Goal: Task Accomplishment & Management: Complete application form

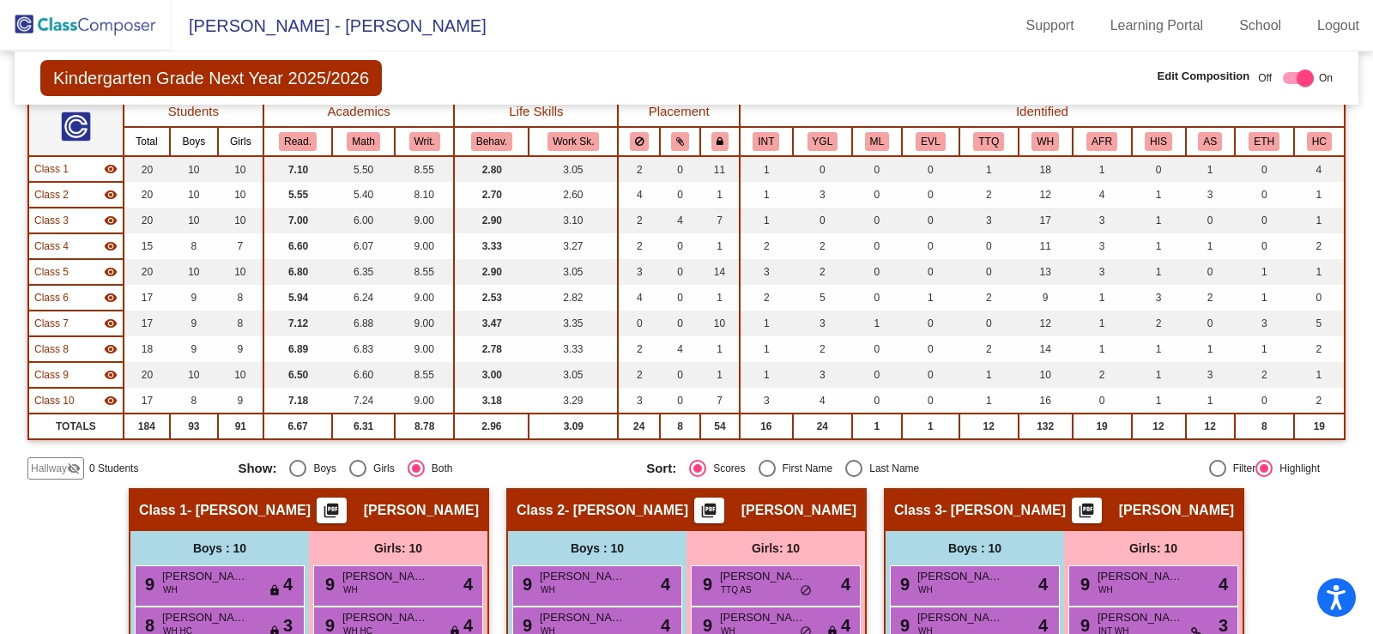
scroll to position [137, 0]
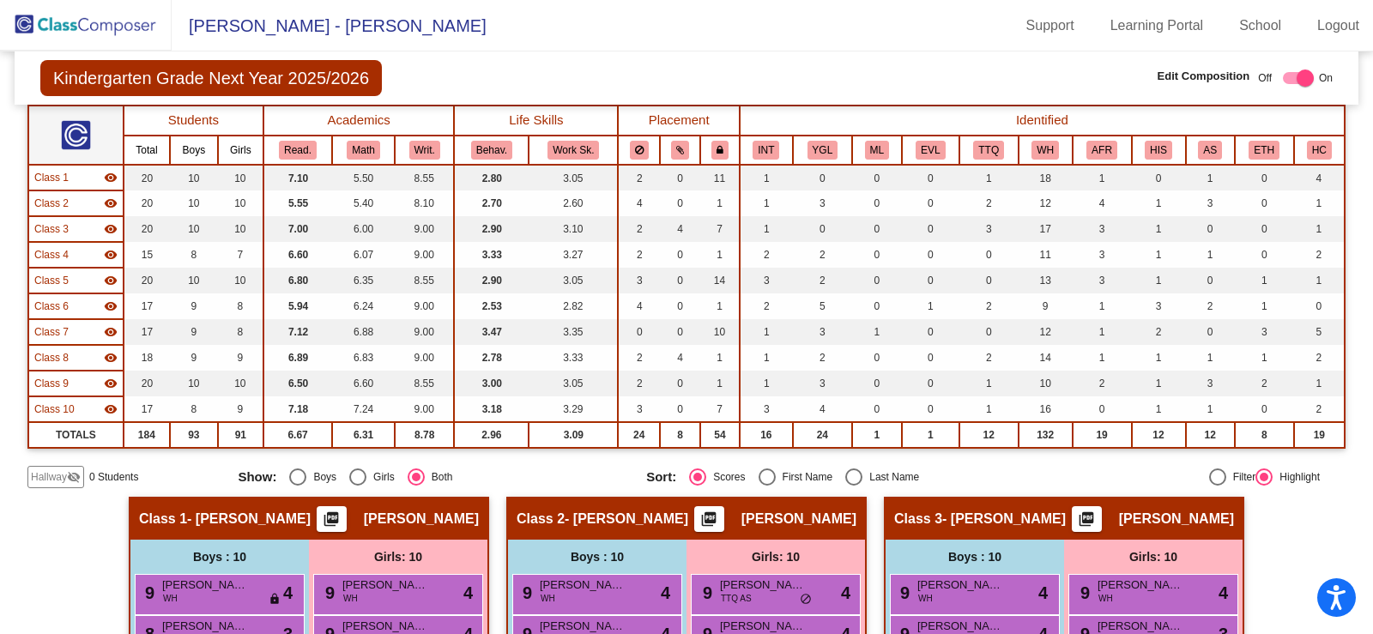
click at [57, 475] on span "Hallway" at bounding box center [49, 477] width 36 height 15
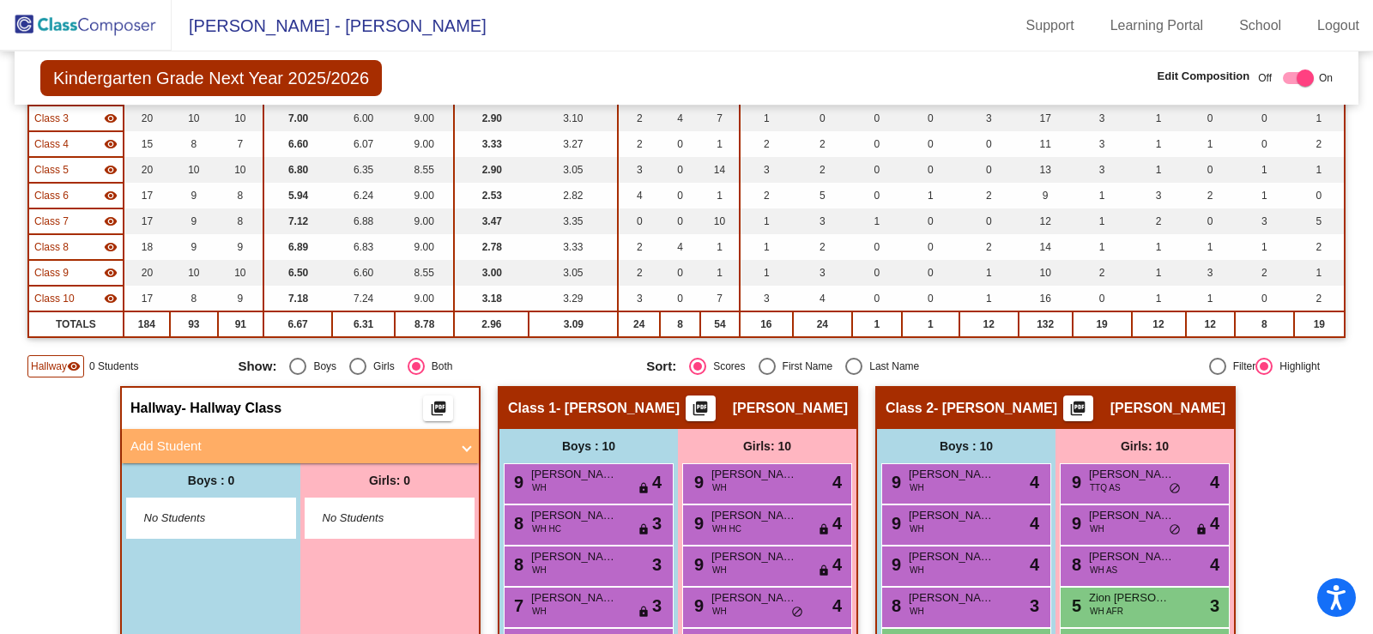
scroll to position [309, 0]
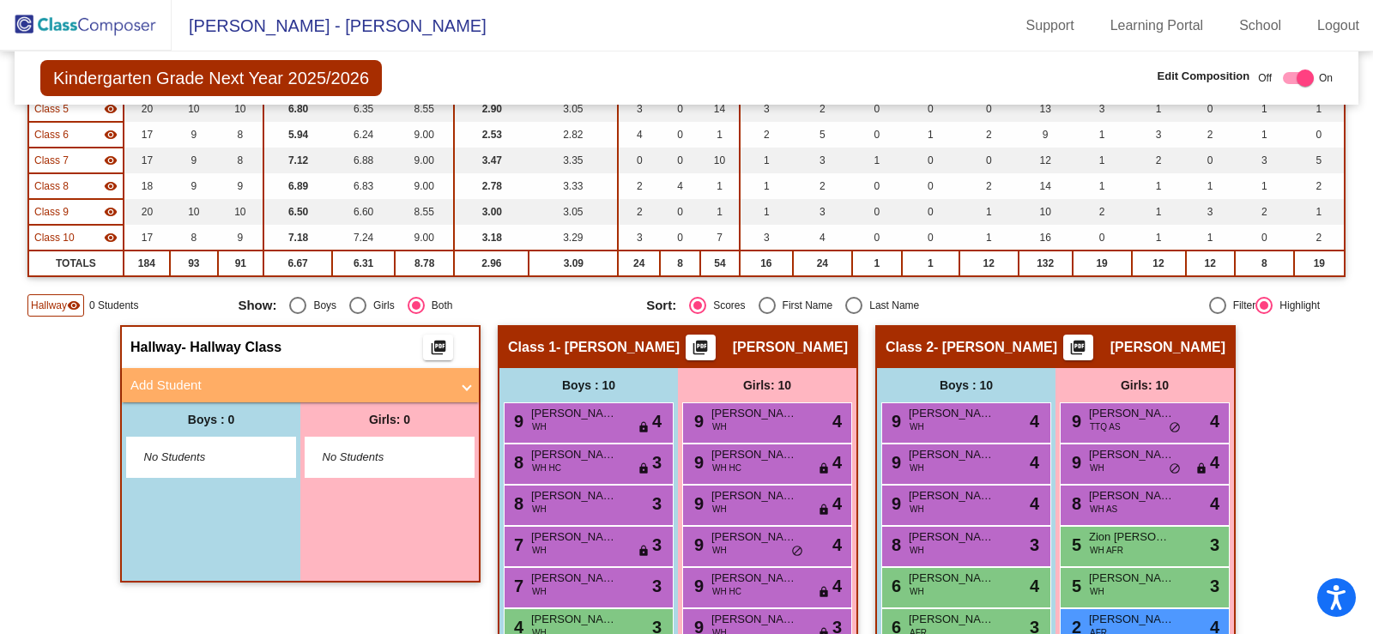
click at [191, 385] on mat-panel-title "Add Student" at bounding box center [289, 386] width 319 height 20
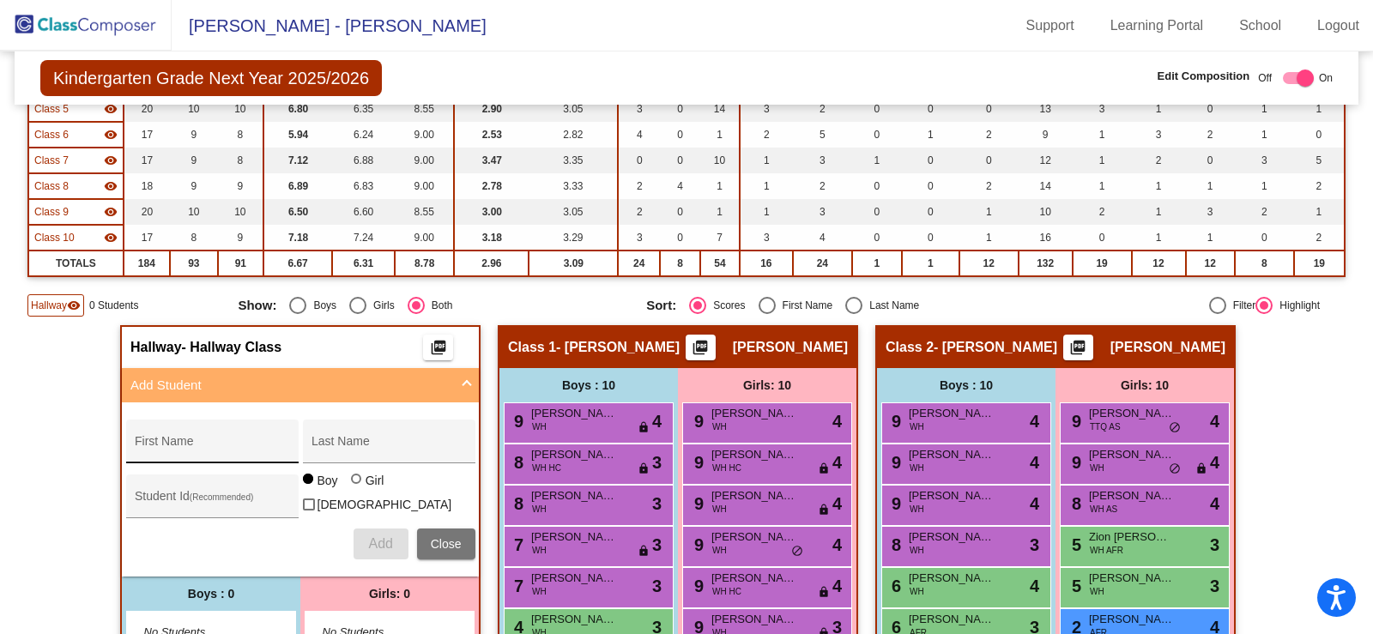
click at [209, 431] on div "First Name" at bounding box center [212, 446] width 155 height 35
type input "[PERSON_NAME]"
type input "Ponente"
click at [357, 535] on button "Add" at bounding box center [381, 544] width 55 height 31
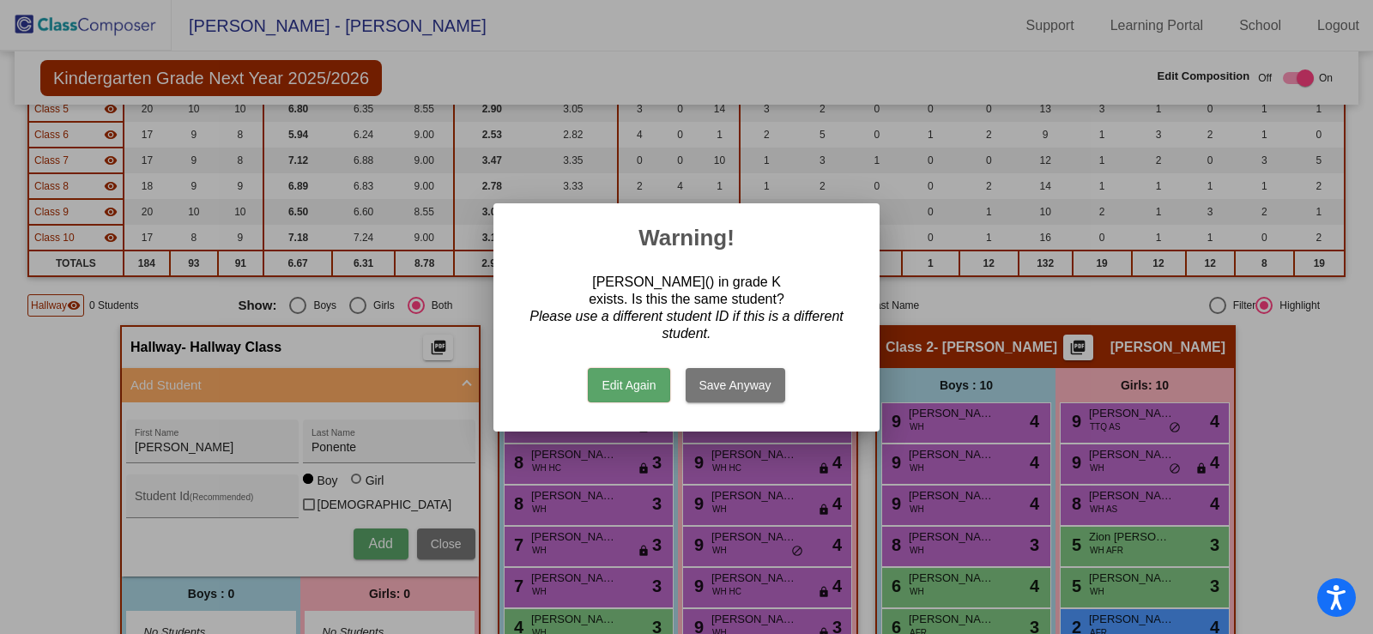
click at [757, 386] on button "Save Anyway" at bounding box center [736, 385] width 100 height 34
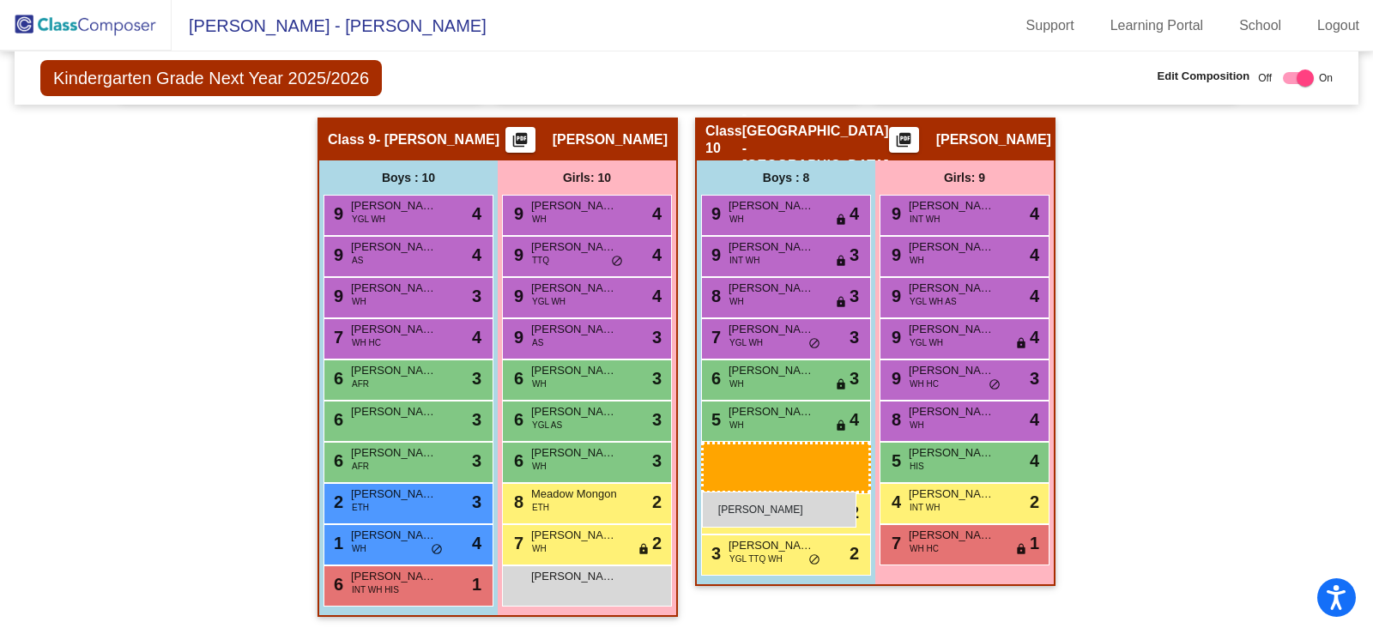
scroll to position [2026, 0]
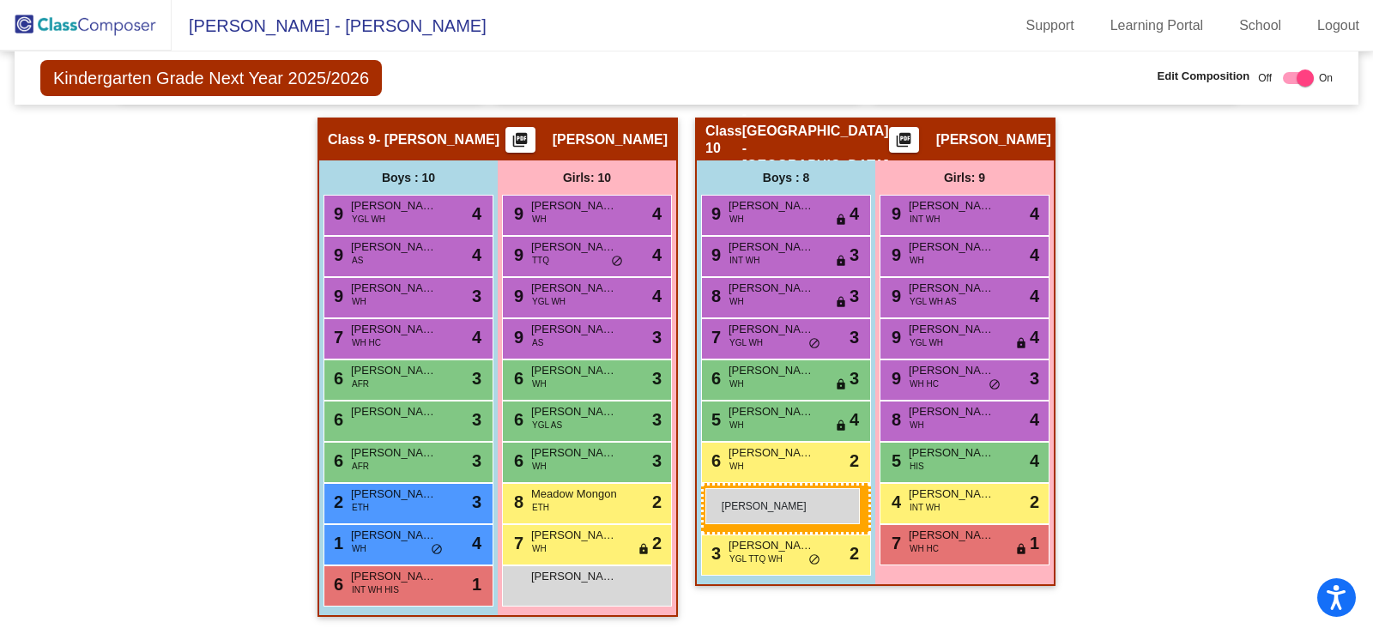
drag, startPoint x: 168, startPoint y: 270, endPoint x: 706, endPoint y: 488, distance: 580.2
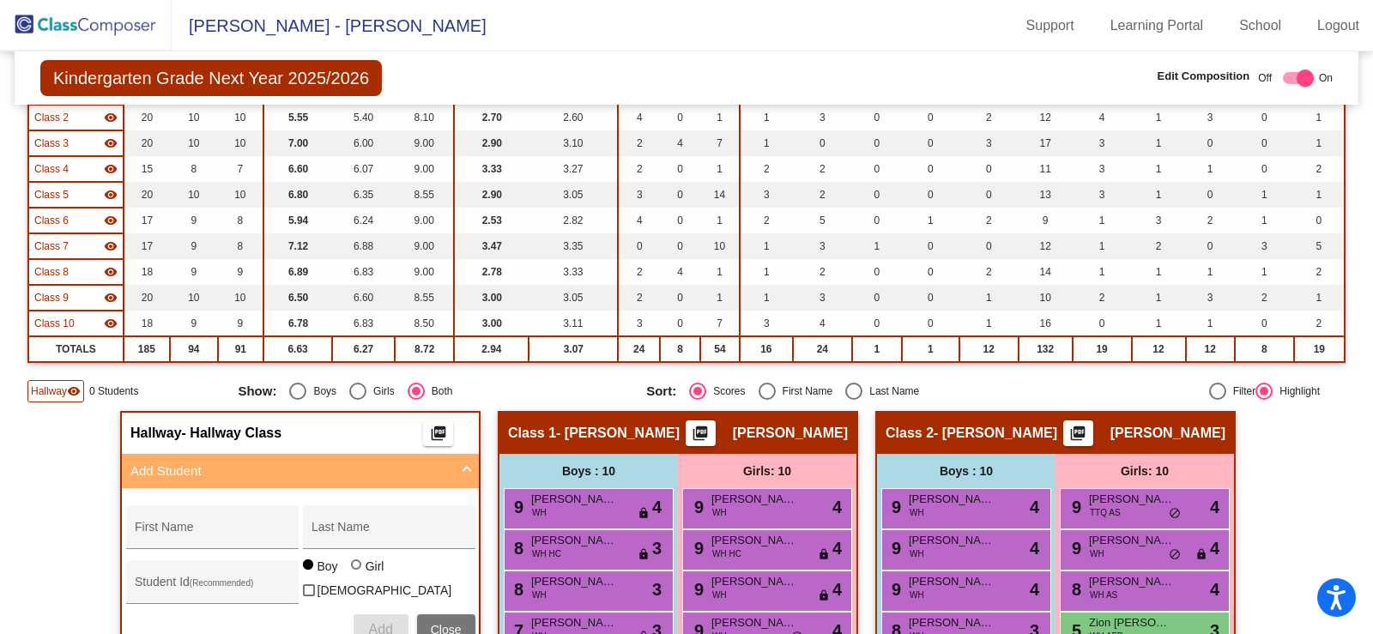
scroll to position [395, 0]
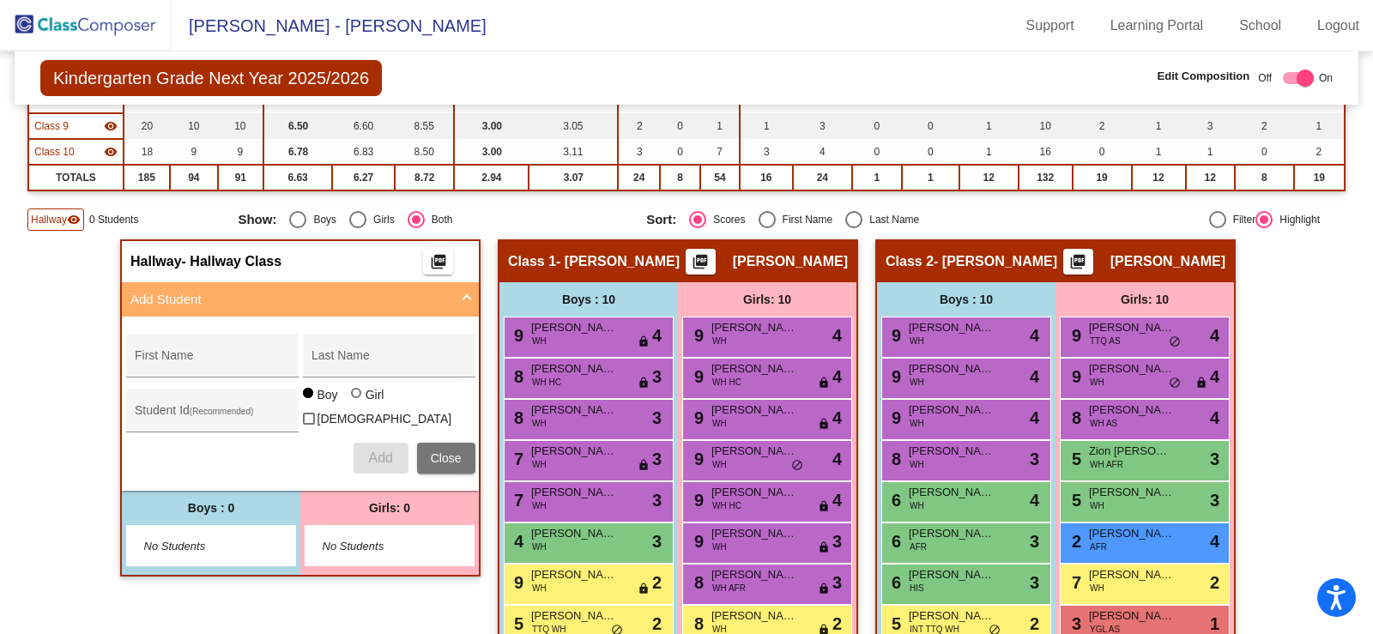
click at [453, 443] on button "Close" at bounding box center [446, 458] width 58 height 31
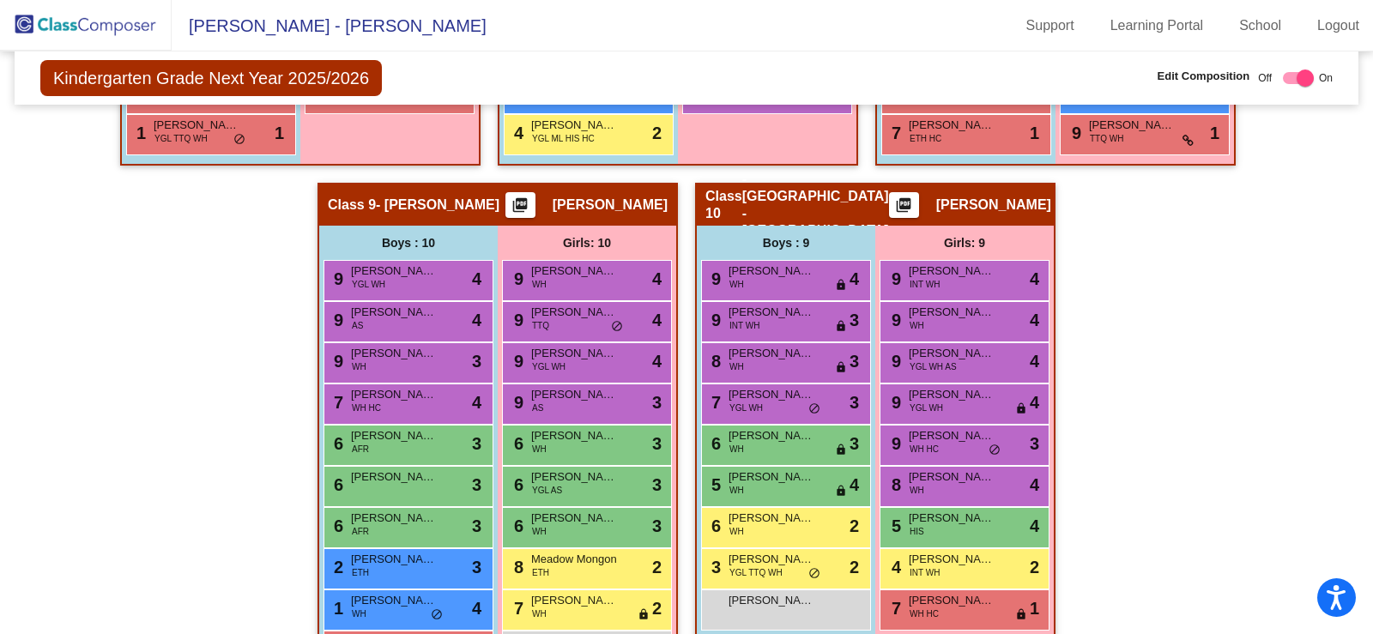
scroll to position [2026, 0]
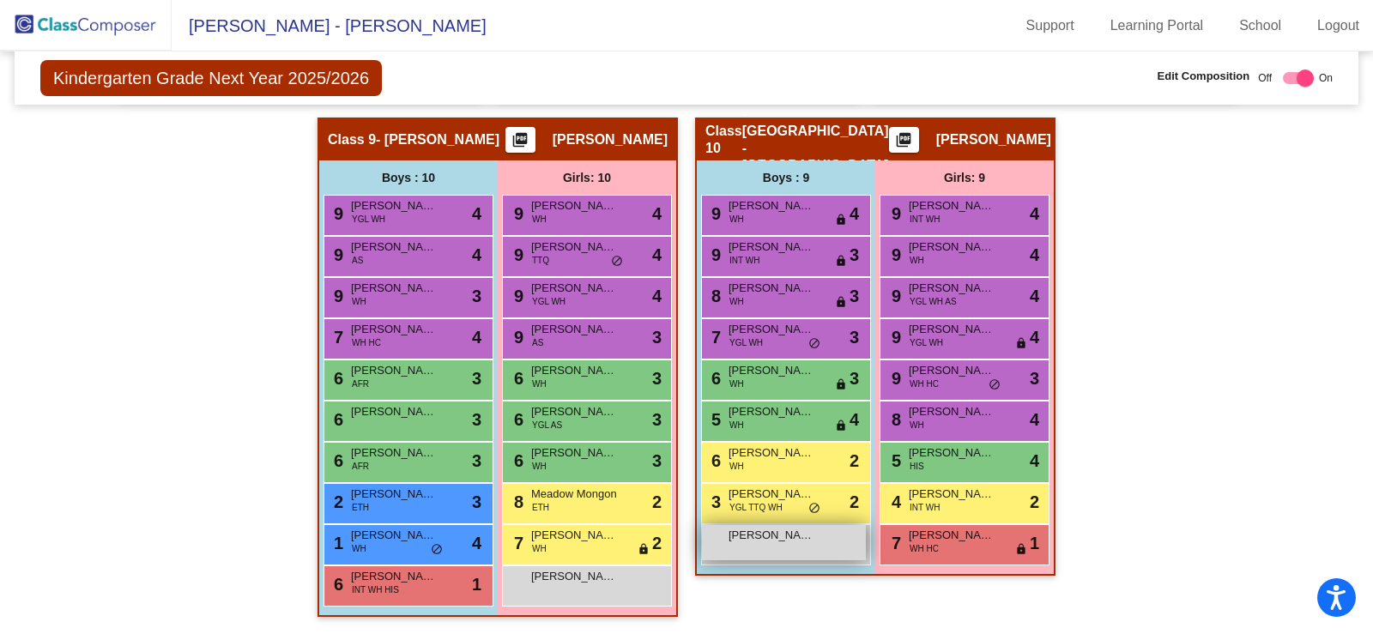
click at [773, 552] on div "[PERSON_NAME] lock do_not_disturb_alt" at bounding box center [784, 542] width 164 height 35
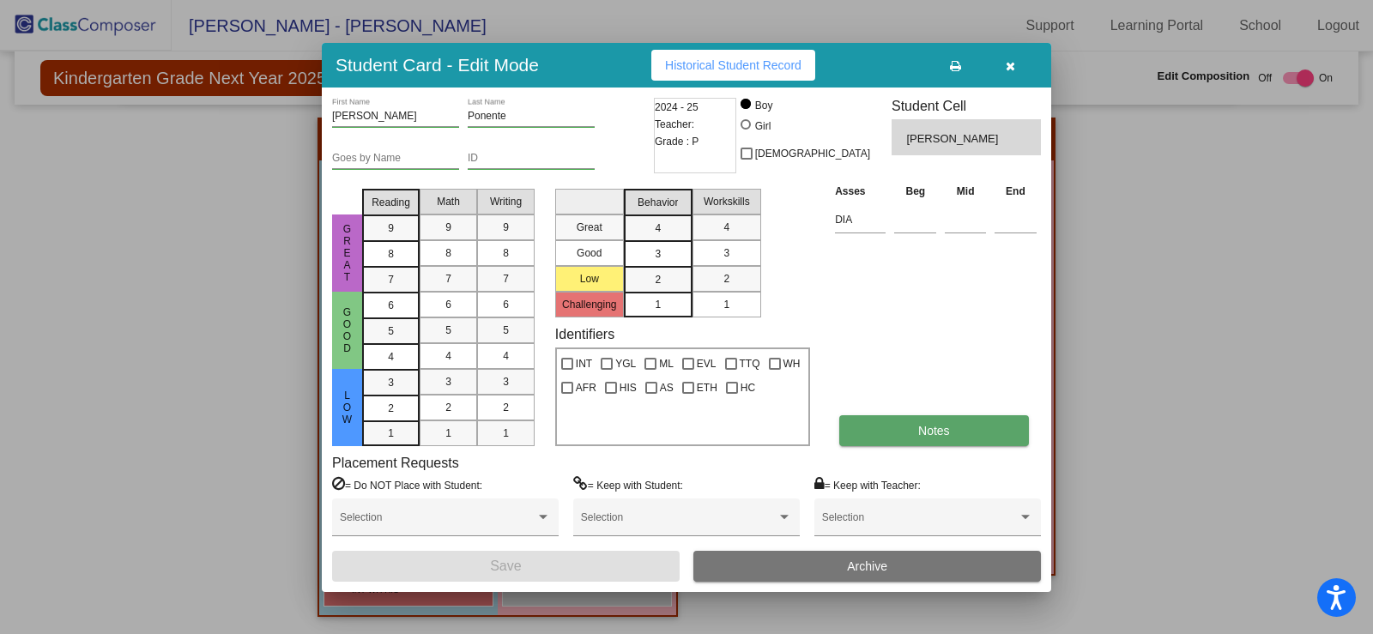
click at [923, 436] on span "Notes" at bounding box center [935, 431] width 32 height 14
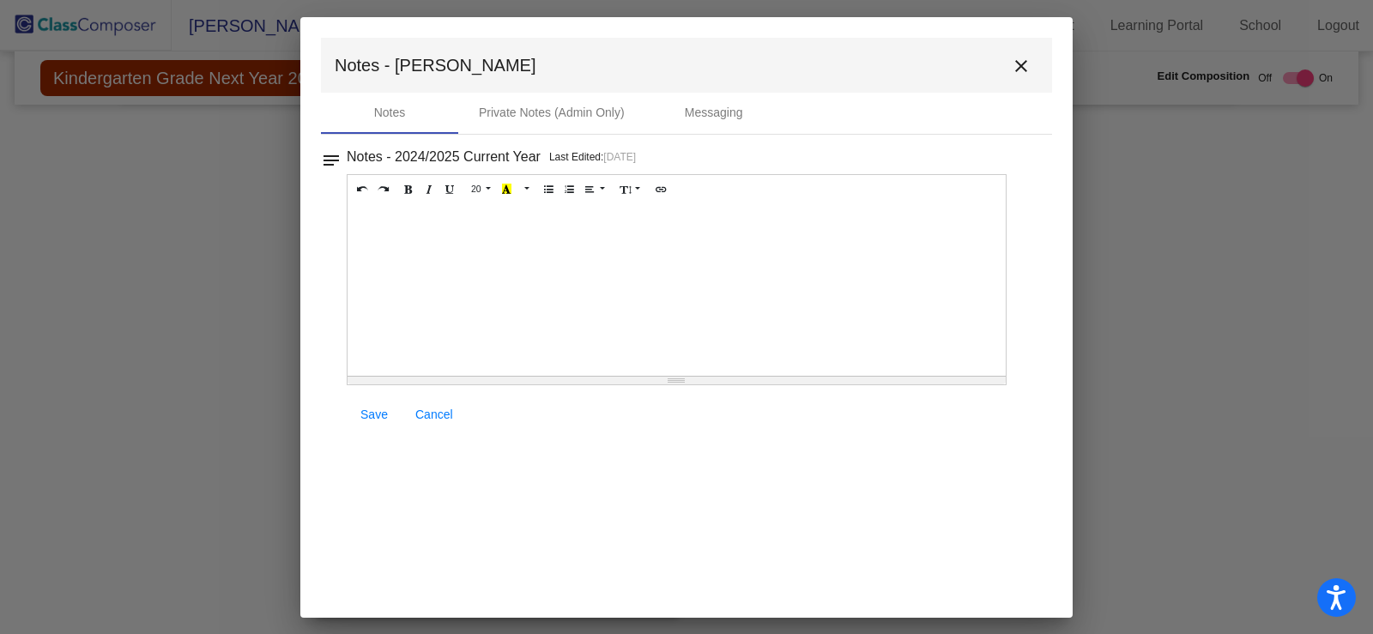
click at [439, 249] on div at bounding box center [677, 290] width 658 height 172
click at [406, 225] on div "Retention - [PERSON_NAME] previous teacher." at bounding box center [677, 290] width 658 height 172
click at [407, 224] on div "Retention - [PERSON_NAME] previous teacher." at bounding box center [677, 290] width 658 height 172
click at [369, 416] on span "Save" at bounding box center [374, 415] width 27 height 14
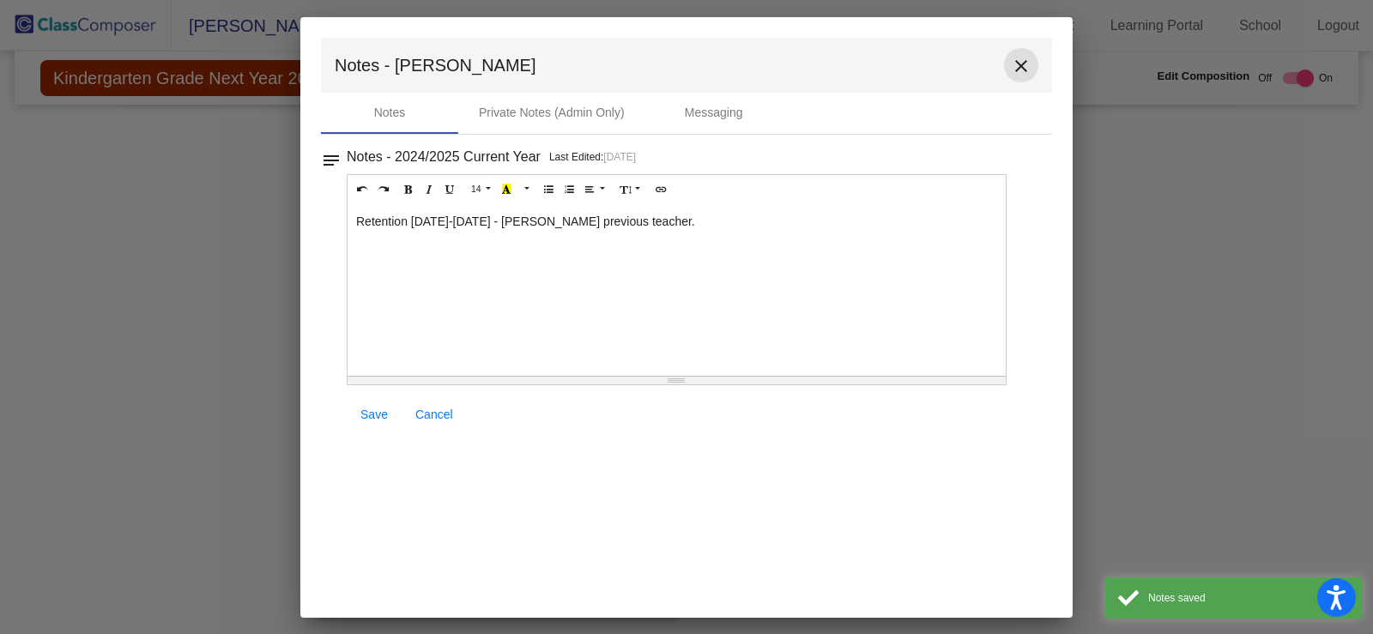
click at [1019, 58] on mat-icon "close" at bounding box center [1021, 66] width 21 height 21
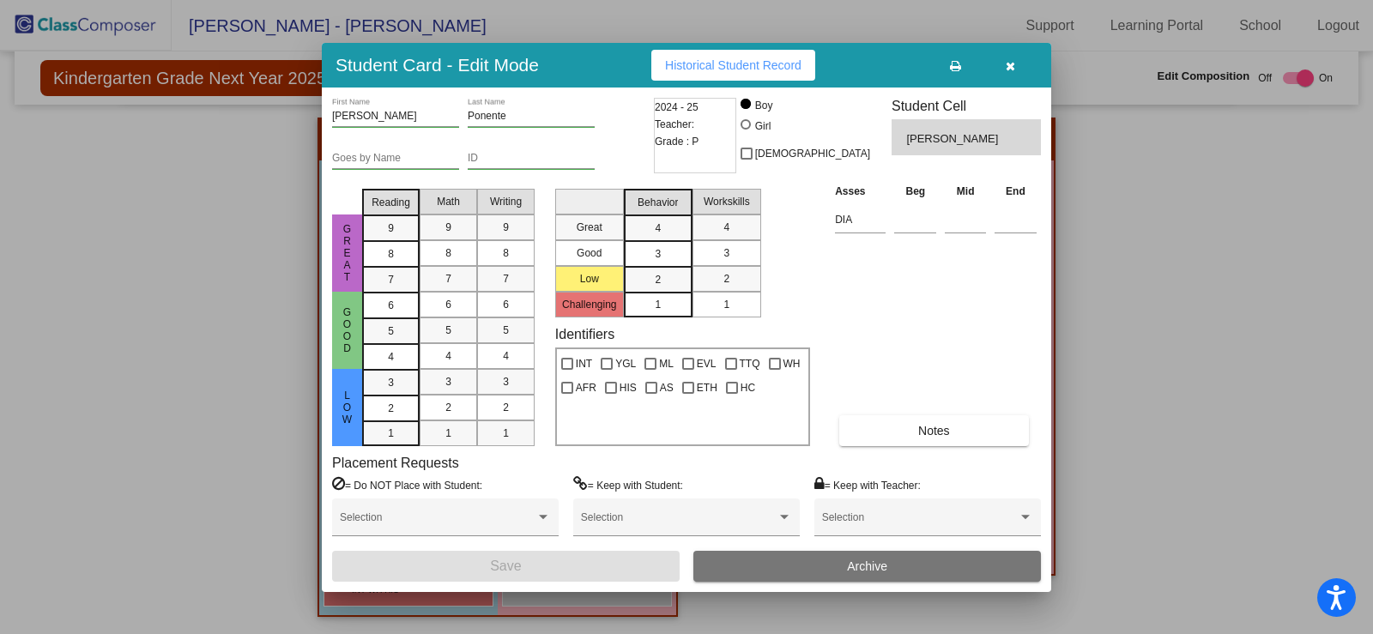
click at [1009, 64] on icon "button" at bounding box center [1010, 66] width 9 height 12
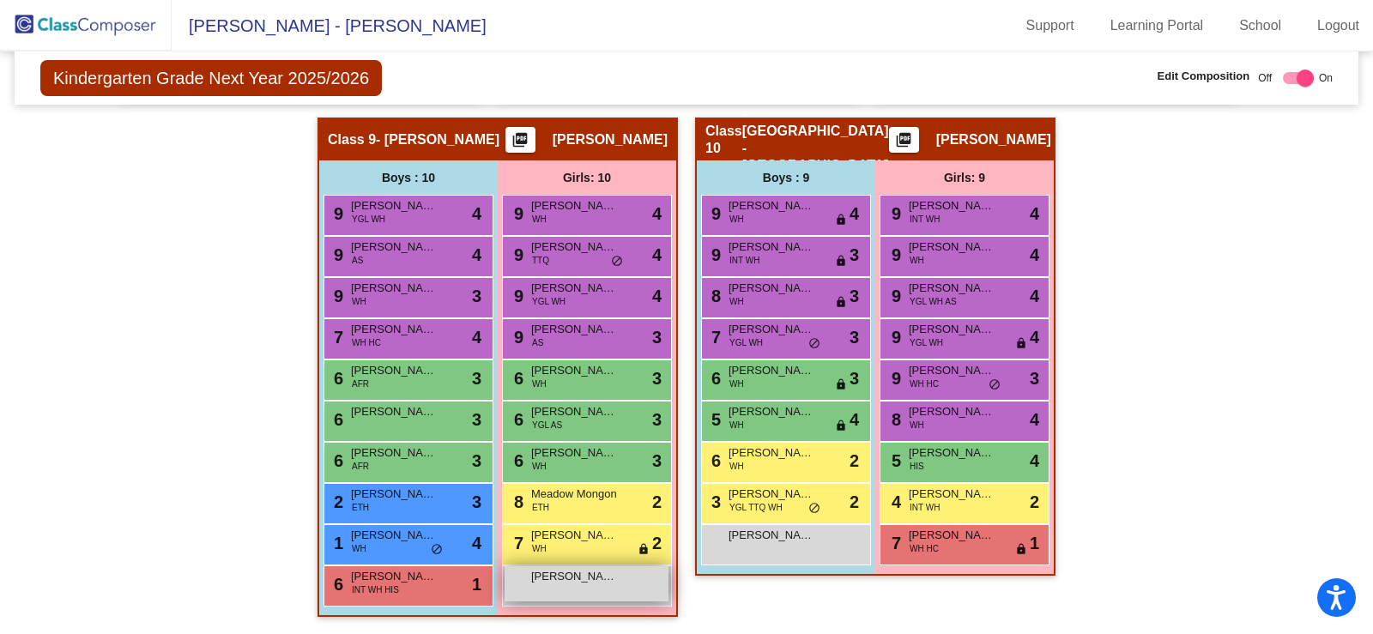
click at [563, 586] on div "[PERSON_NAME] lock do_not_disturb_alt" at bounding box center [587, 584] width 164 height 35
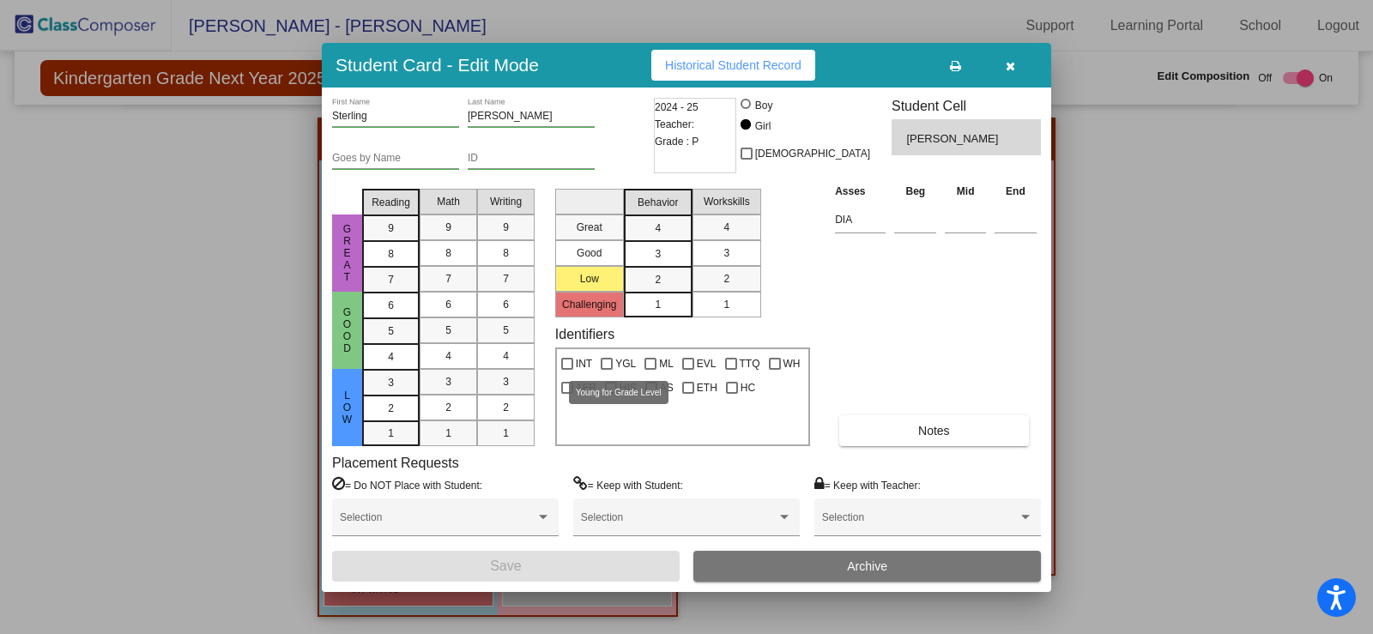
click at [607, 367] on div at bounding box center [607, 364] width 12 height 12
click at [607, 370] on input "YGL" at bounding box center [606, 370] width 1 height 1
checkbox input "true"
